Goal: Task Accomplishment & Management: Manage account settings

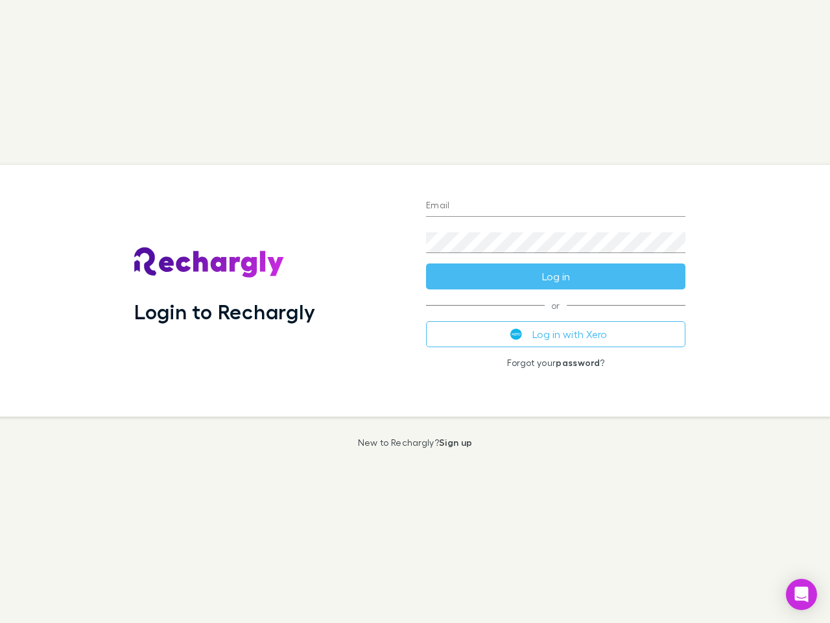
click at [415, 311] on div "Login to Rechargly" at bounding box center [270, 291] width 292 height 252
click at [556, 206] on input "Email" at bounding box center [555, 206] width 259 height 21
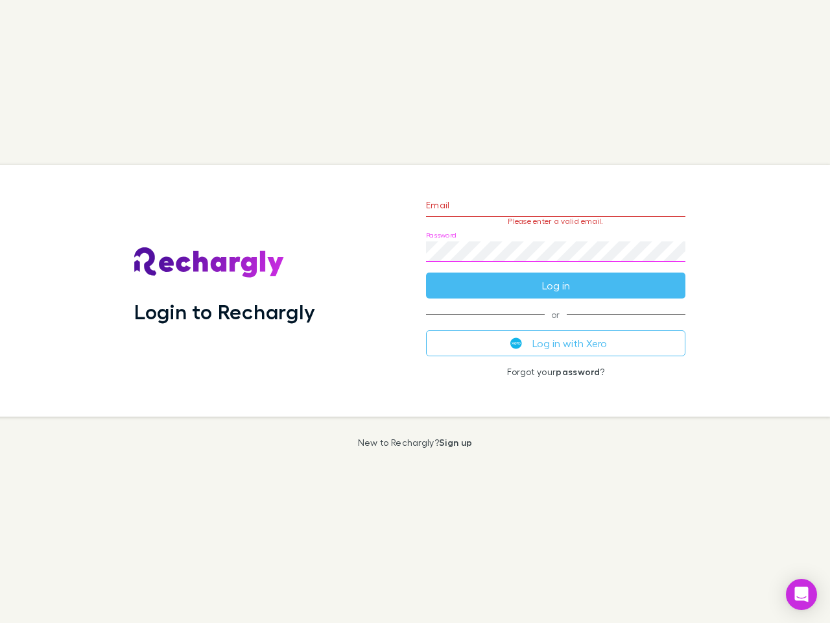
click at [556, 276] on form "Email Please enter a valid email. Password Log in" at bounding box center [555, 242] width 259 height 113
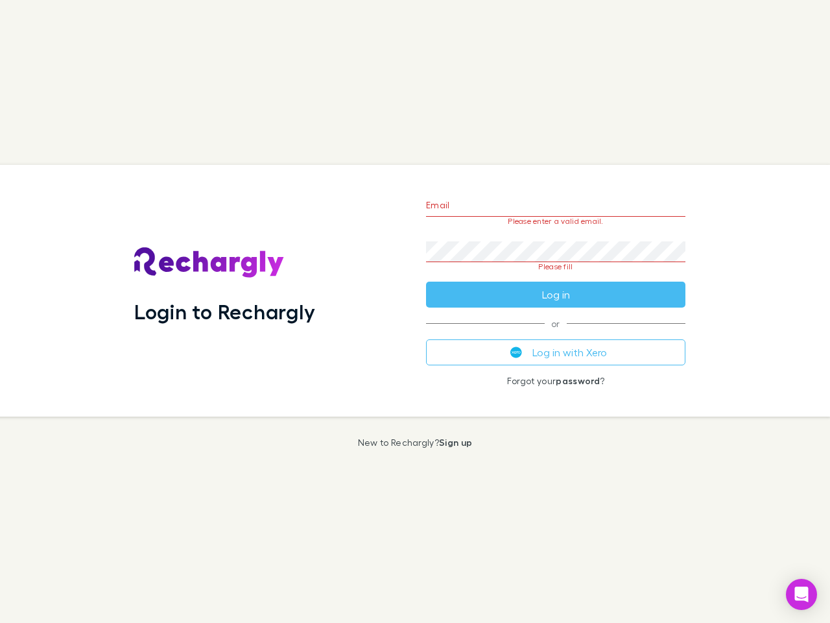
click at [556, 334] on div "Email Please enter a valid email. Password Please fill Log in or Log in with Xe…" at bounding box center [556, 291] width 280 height 252
click at [802, 594] on icon "Open Intercom Messenger" at bounding box center [802, 594] width 14 height 16
